Goal: Transaction & Acquisition: Purchase product/service

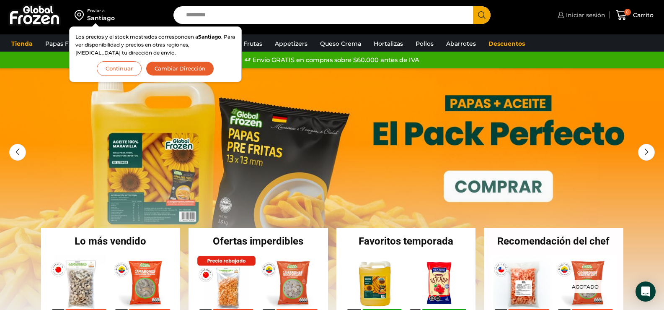
click at [588, 12] on span "Iniciar sesión" at bounding box center [584, 15] width 41 height 8
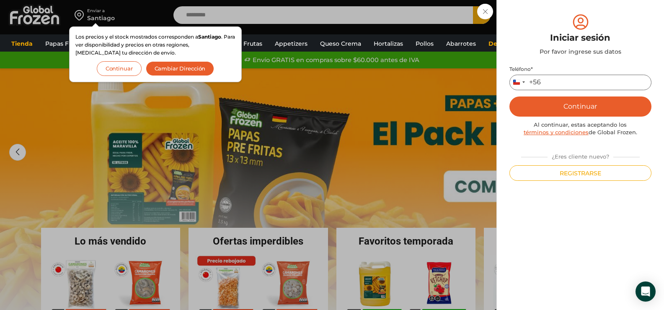
click at [563, 82] on input "Teléfono *" at bounding box center [580, 83] width 142 height 16
type input "*********"
click at [569, 108] on button "Continuar" at bounding box center [580, 106] width 142 height 20
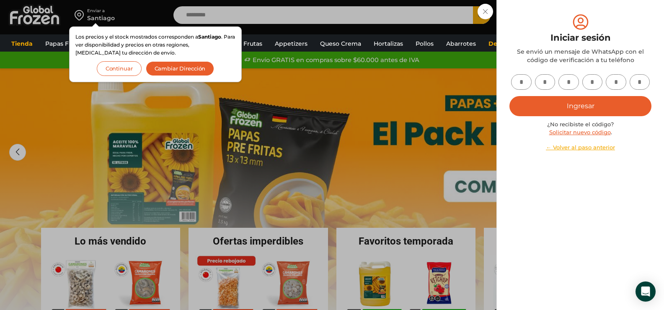
click at [523, 83] on input "text" at bounding box center [521, 82] width 21 height 16
type input "*"
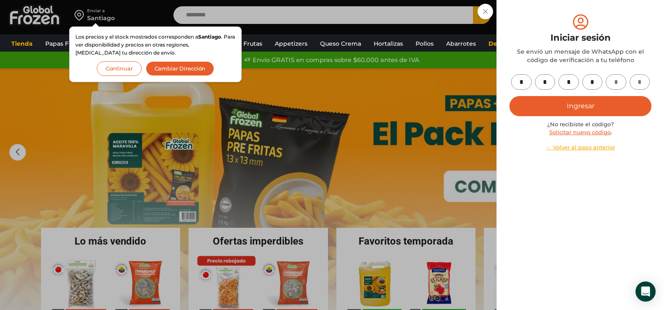
type input "*"
click at [572, 106] on button "Ingresar" at bounding box center [580, 106] width 142 height 20
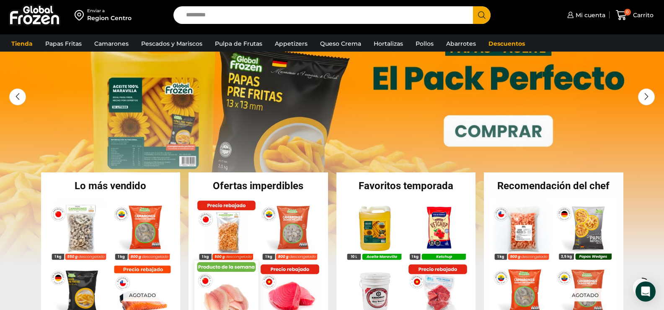
scroll to position [126, 0]
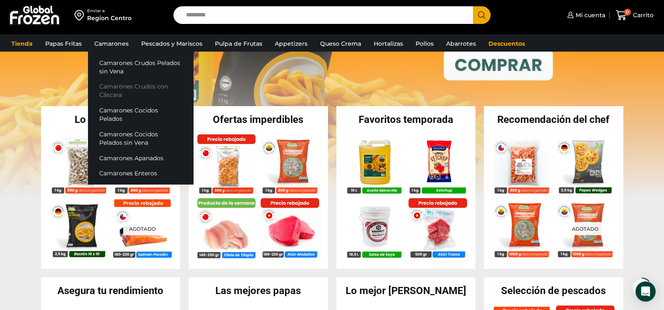
click at [114, 85] on link "Camarones Crudos con Cáscara" at bounding box center [141, 91] width 106 height 24
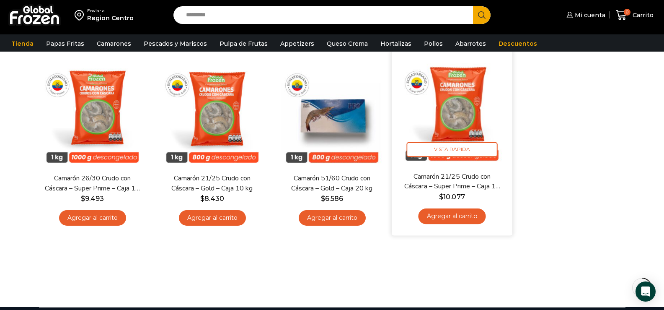
click at [461, 220] on link "Agregar al carrito" at bounding box center [451, 216] width 67 height 16
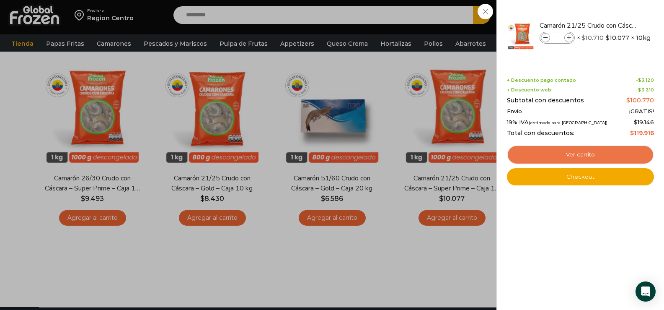
click at [584, 156] on link "Ver carrito" at bounding box center [580, 154] width 147 height 19
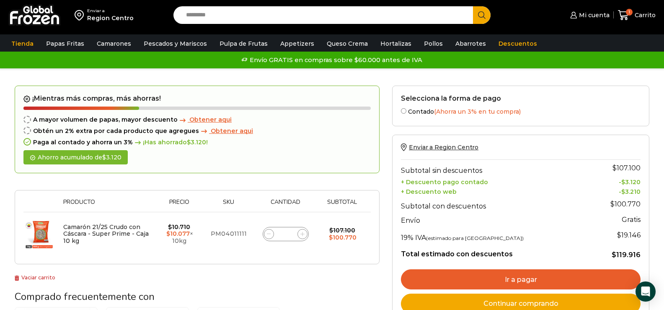
click at [519, 275] on link "Ir a pagar" at bounding box center [521, 279] width 240 height 20
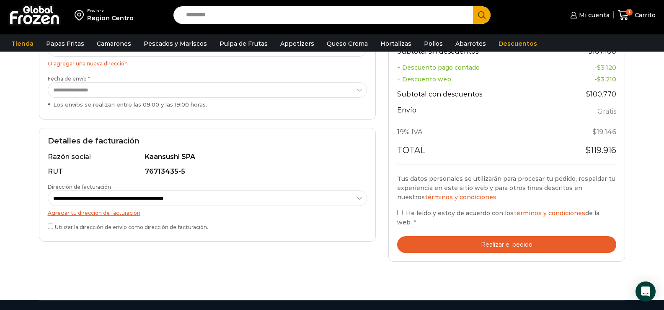
scroll to position [168, 0]
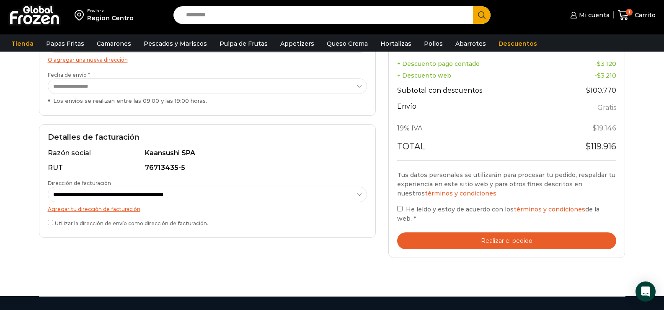
click at [504, 241] on button "Realizar el pedido" at bounding box center [507, 240] width 220 height 17
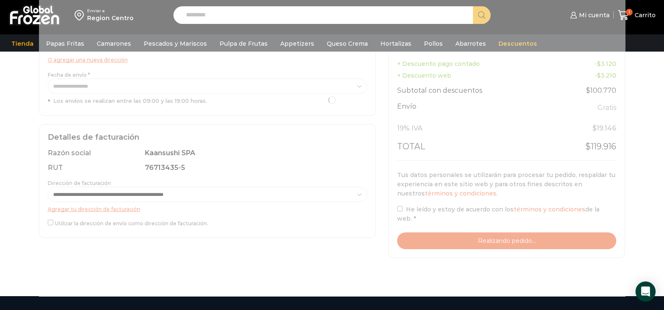
scroll to position [84, 0]
